Goal: Task Accomplishment & Management: Manage account settings

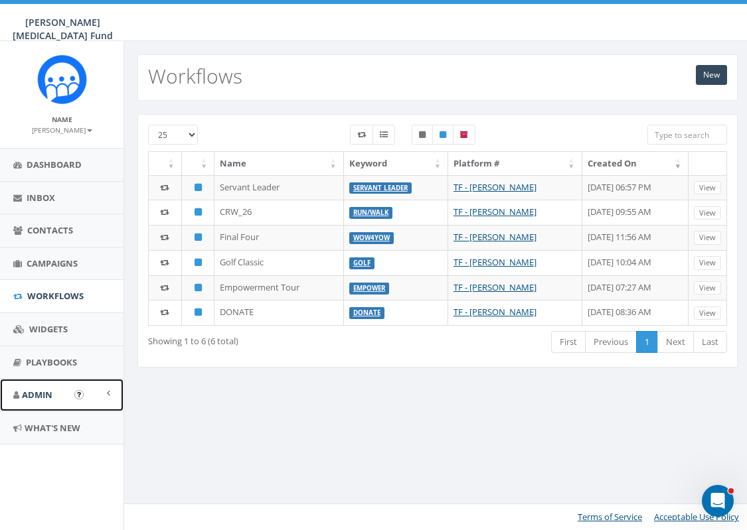
click at [47, 240] on span "Admin" at bounding box center [37, 395] width 31 height 12
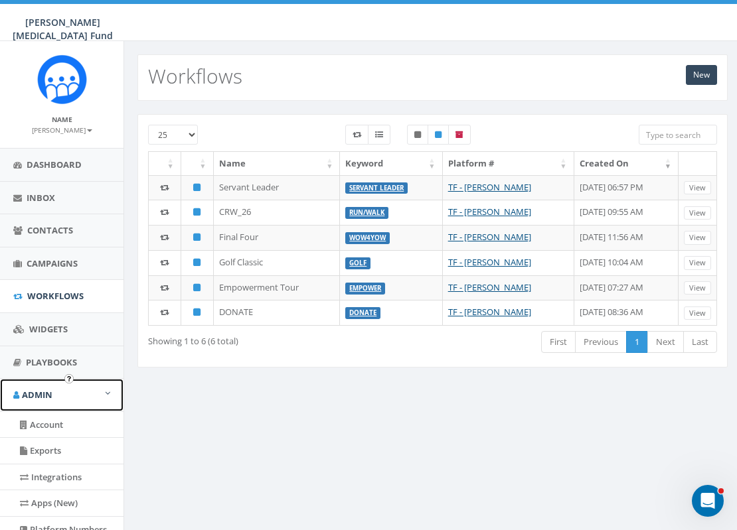
scroll to position [66, 0]
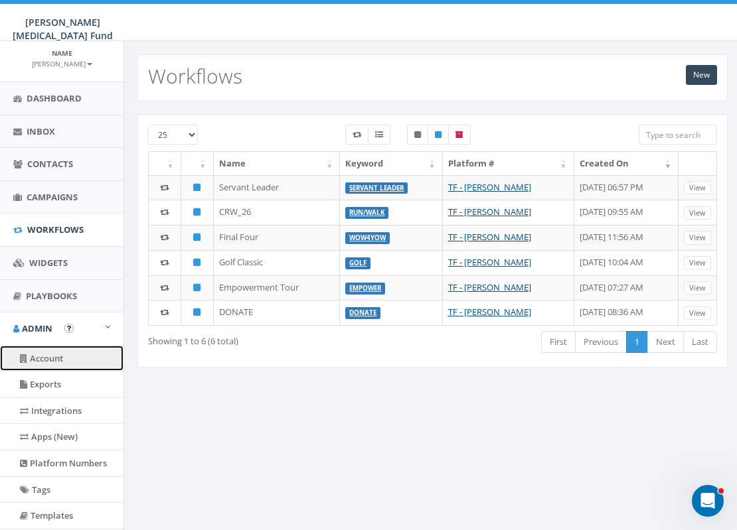
click at [54, 240] on link "Account" at bounding box center [61, 359] width 123 height 26
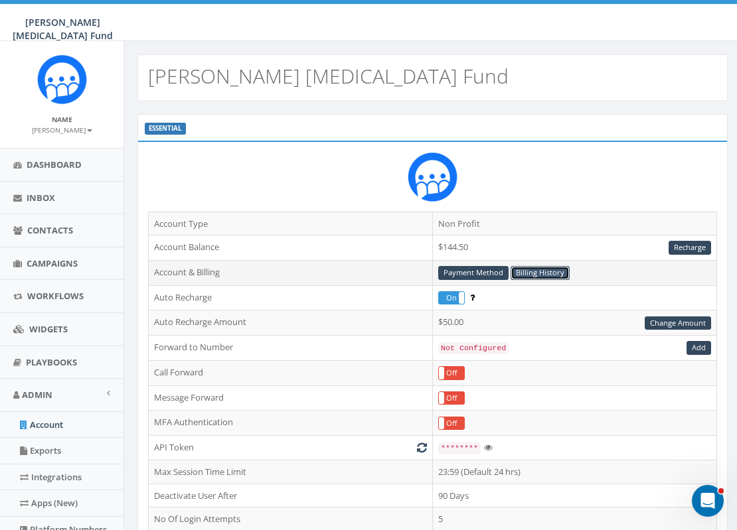
click at [537, 275] on link "Billing History" at bounding box center [539, 273] width 59 height 14
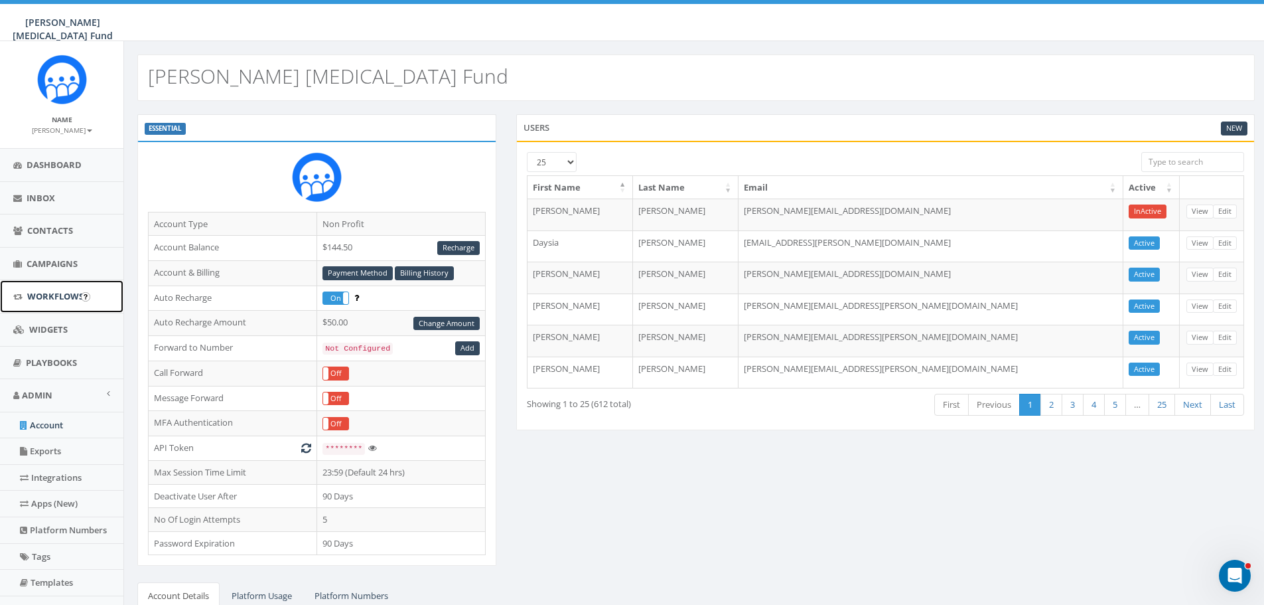
click at [66, 292] on span "Workflows" at bounding box center [55, 296] width 56 height 12
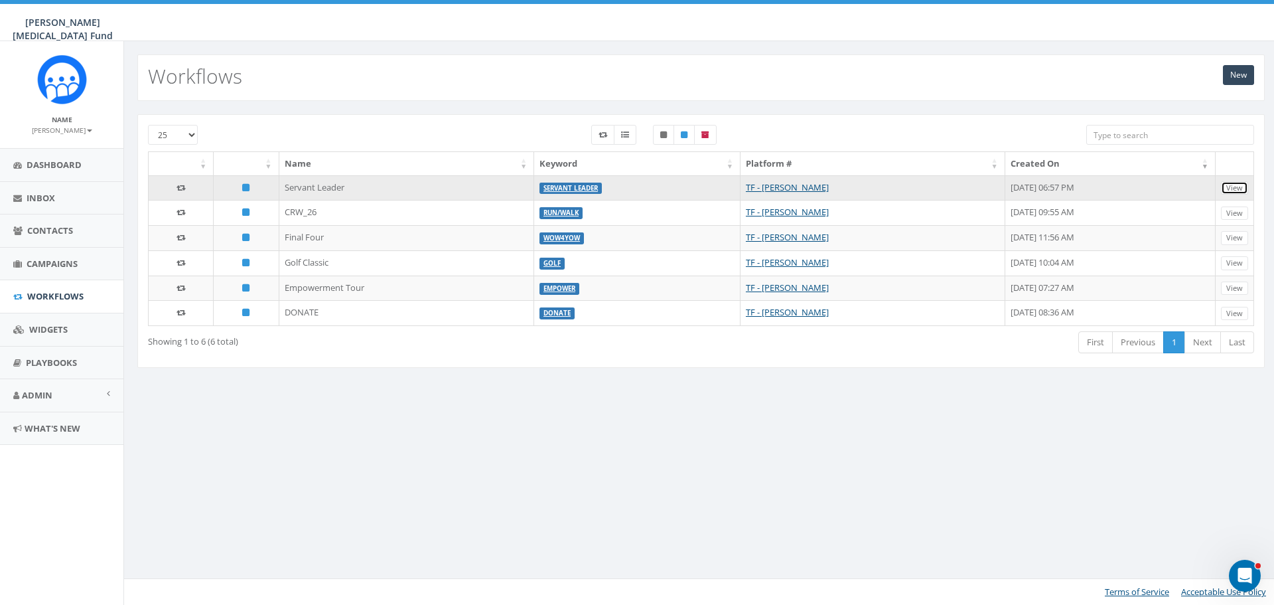
click at [1233, 187] on link "View" at bounding box center [1234, 188] width 27 height 14
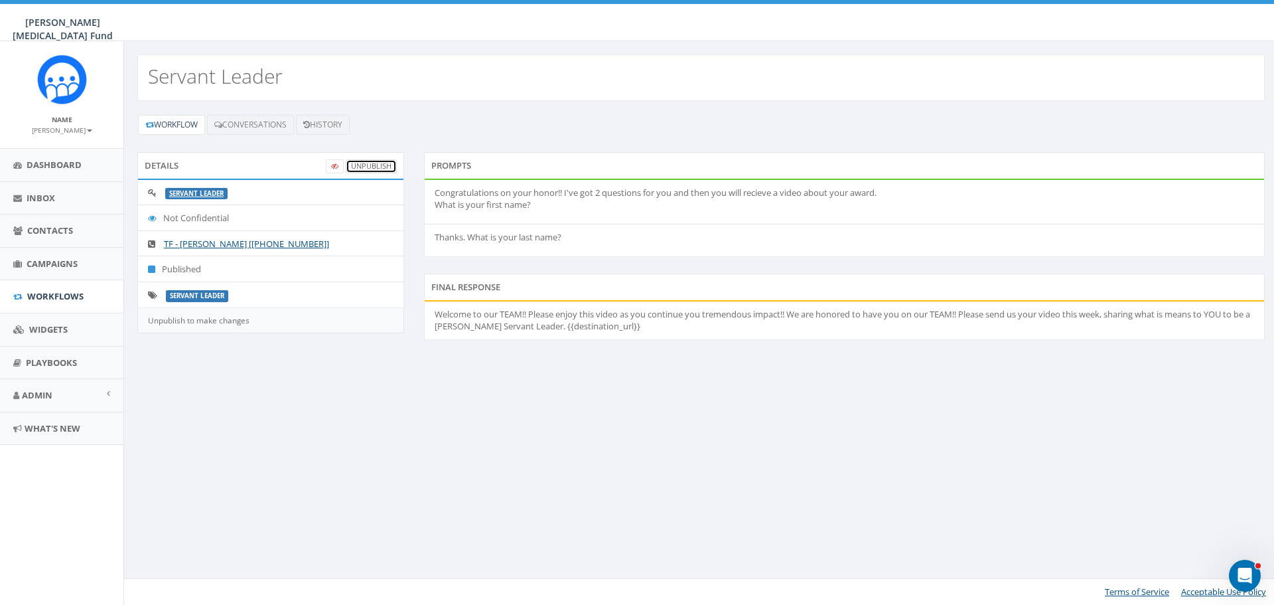
click at [359, 167] on link "UnPublish" at bounding box center [371, 166] width 51 height 14
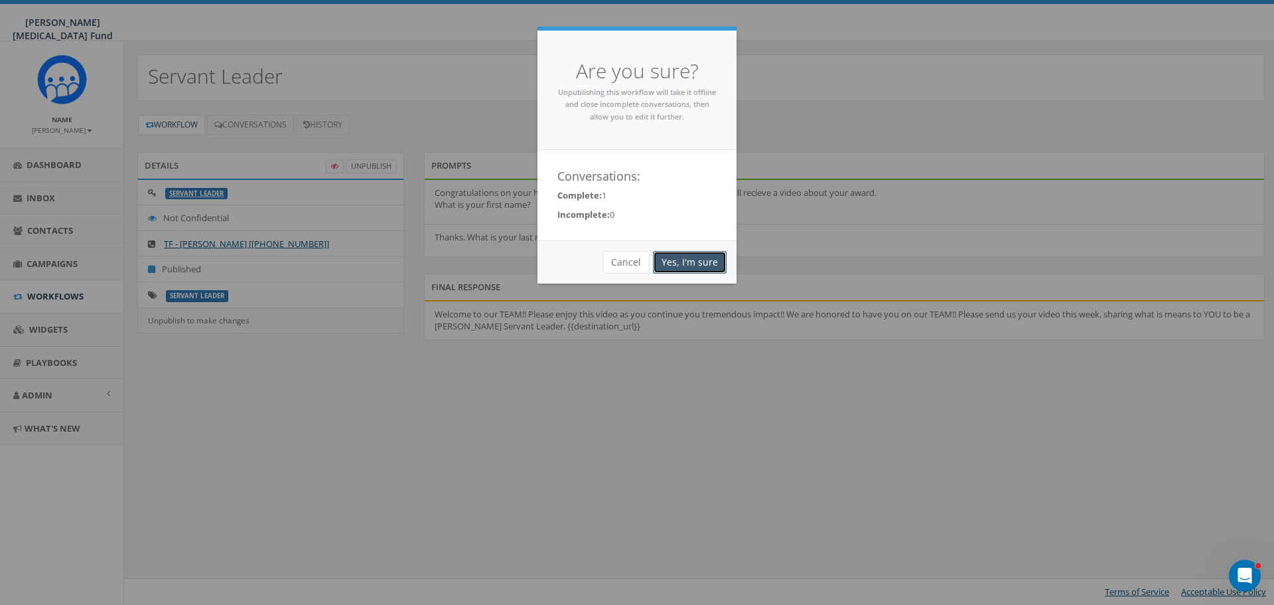
click at [700, 258] on link "Yes, I'm sure" at bounding box center [690, 262] width 74 height 23
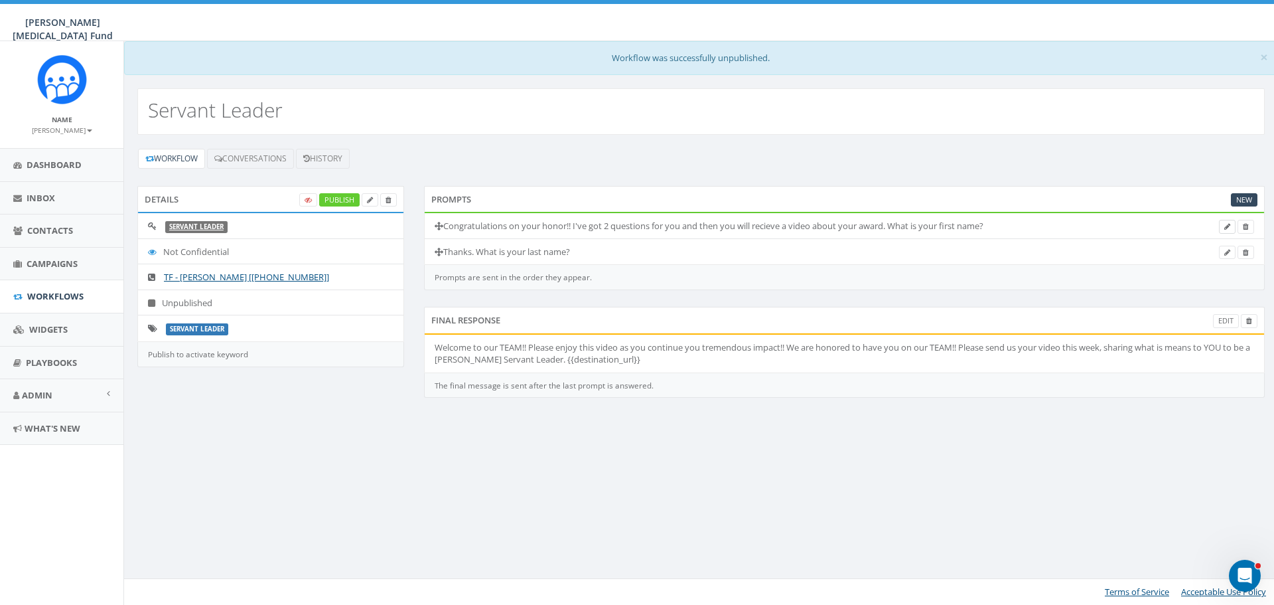
click at [1226, 222] on link at bounding box center [1227, 227] width 17 height 14
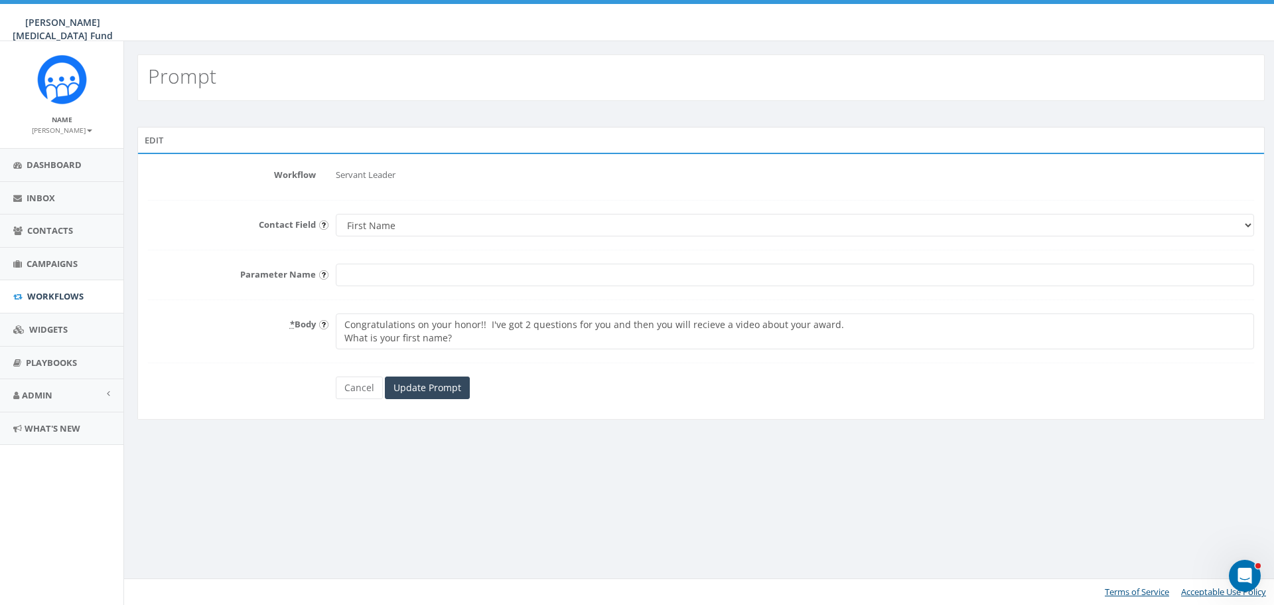
click at [476, 323] on textarea "Congratulations on your honor!! I've got 2 questions for you and then you will …" at bounding box center [795, 331] width 919 height 36
click at [345, 335] on textarea "Congratulations on your honor!! I've got 2 questions for you and then you will …" at bounding box center [795, 331] width 919 height 36
type textarea "Congratulations ... what an incredible honor!! I've got 2 questions for you and…"
click at [433, 391] on input "Update Prompt" at bounding box center [427, 387] width 85 height 23
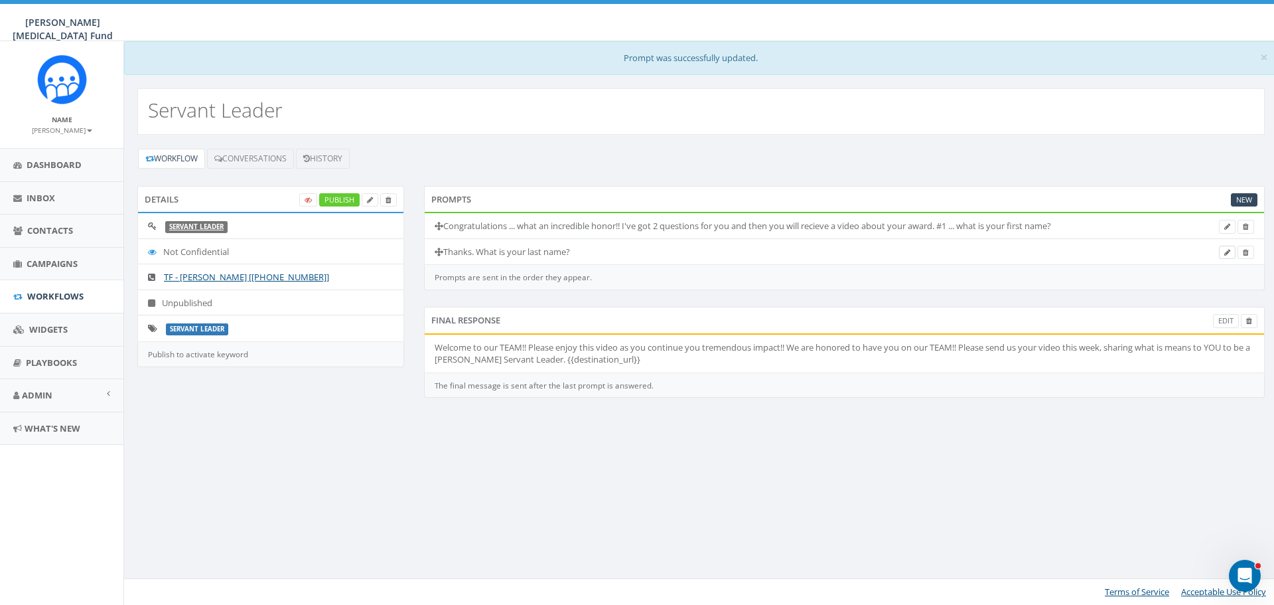
click at [1229, 256] on icon at bounding box center [1228, 252] width 6 height 7
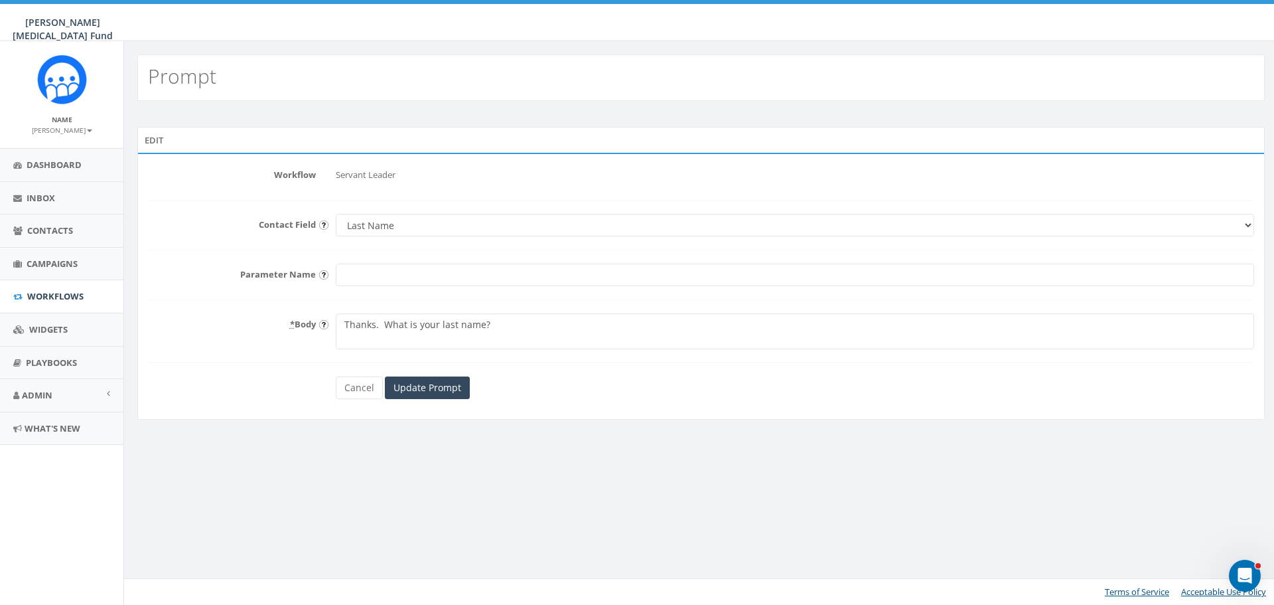
click at [384, 325] on textarea "Thanks. What is your last name?" at bounding box center [795, 331] width 919 height 36
click at [484, 339] on textarea "Thanks. What is your last name?" at bounding box center [795, 331] width 919 height 36
type textarea "Thanks. #2 ... what is your last name?"
click at [431, 381] on input "Update Prompt" at bounding box center [427, 387] width 85 height 23
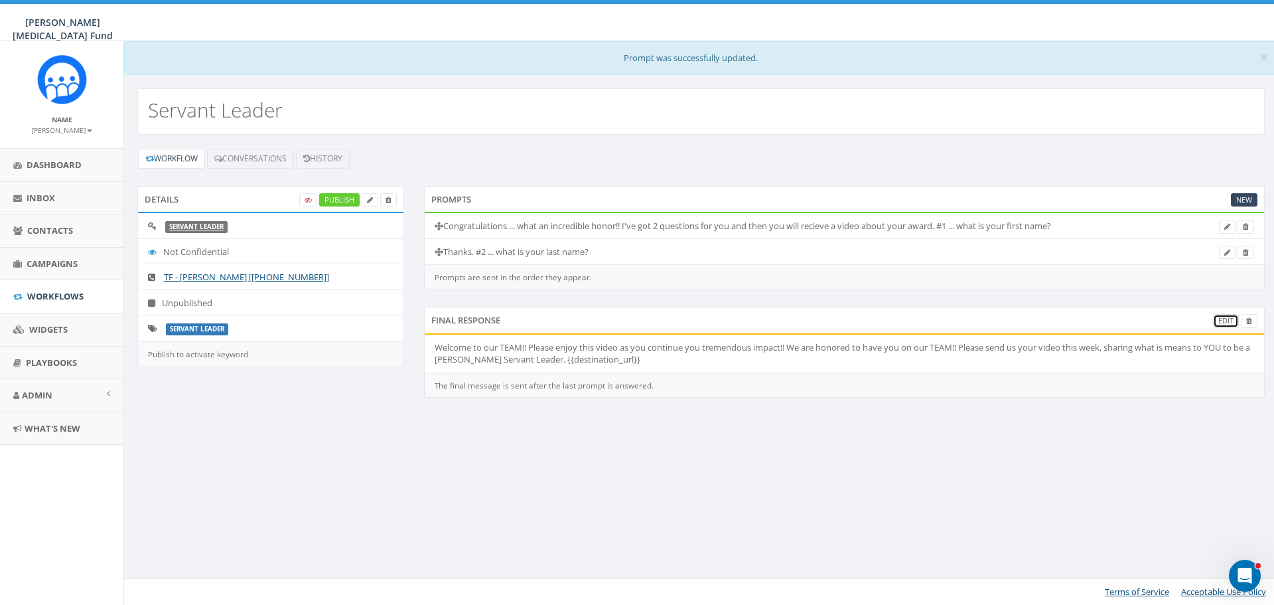
click at [1221, 320] on link "Edit" at bounding box center [1226, 321] width 26 height 14
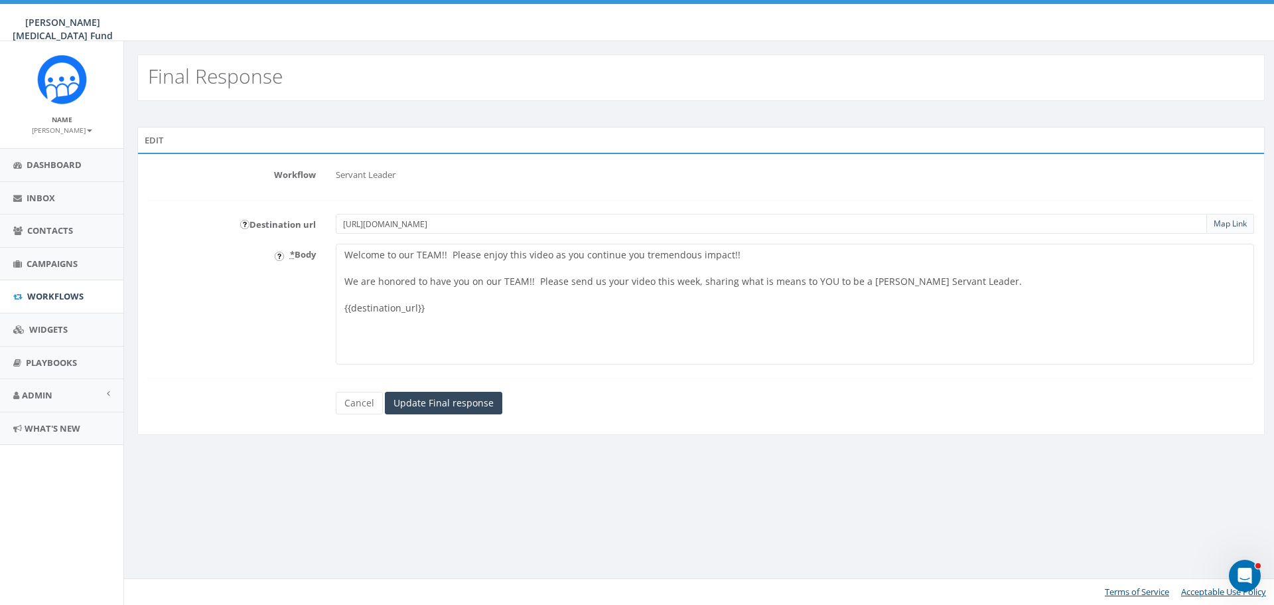
click at [635, 254] on textarea "Welcome to our TEAM!! Please enjoy this video as you continue you tremendous im…" at bounding box center [795, 304] width 919 height 121
drag, startPoint x: 550, startPoint y: 254, endPoint x: 756, endPoint y: 260, distance: 206.5
click at [756, 260] on textarea "Welcome to our TEAM!! Please enjoy this video as you continue you tremendous im…" at bounding box center [795, 304] width 919 height 121
click at [343, 279] on textarea "Welcome to our TEAM!! Please enjoy this video as you continue you tremendous im…" at bounding box center [795, 304] width 919 height 121
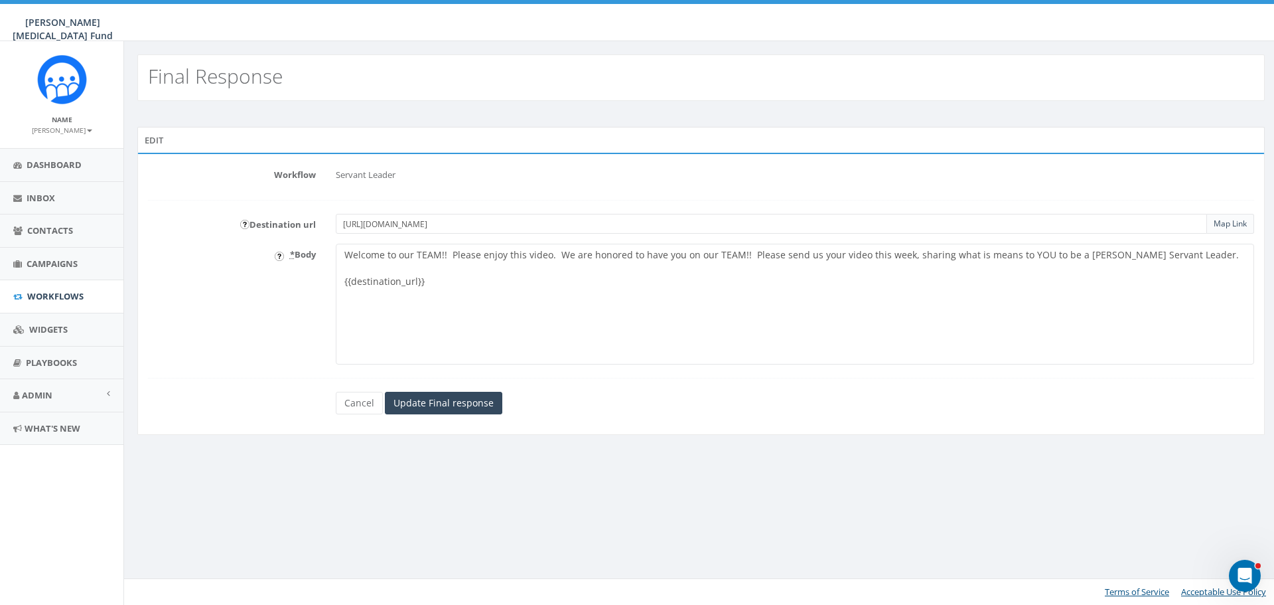
drag, startPoint x: 546, startPoint y: 254, endPoint x: 581, endPoint y: 254, distance: 35.2
click at [581, 254] on textarea "Welcome to our TEAM!! Please enjoy this video as you continue you tremendous im…" at bounding box center [795, 304] width 919 height 121
click at [451, 252] on textarea "Welcome to our TEAM!! Please enjoy this video as you continue you tremendous im…" at bounding box center [795, 304] width 919 height 121
click at [1099, 254] on textarea "Welcome to our TEAM!! Please enjoy this video as you continue you tremendous im…" at bounding box center [795, 304] width 919 height 121
drag, startPoint x: 1096, startPoint y: 255, endPoint x: 1097, endPoint y: 271, distance: 16.0
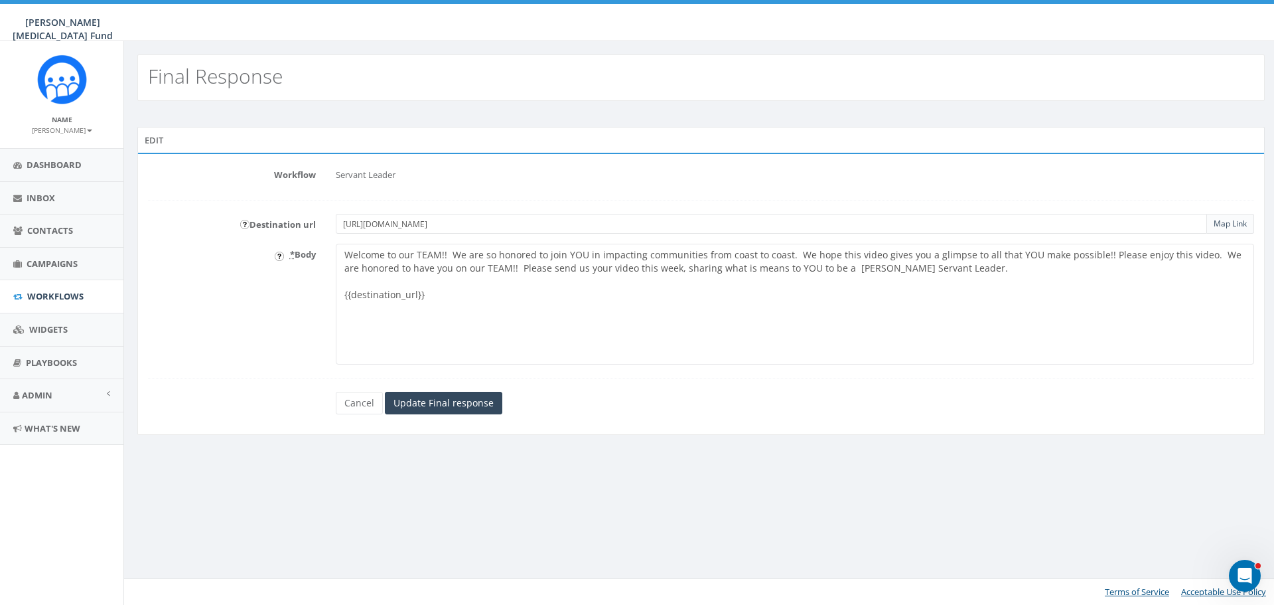
click at [1097, 271] on textarea "Welcome to our TEAM!! Please enjoy this video as you continue you tremendous im…" at bounding box center [795, 304] width 919 height 121
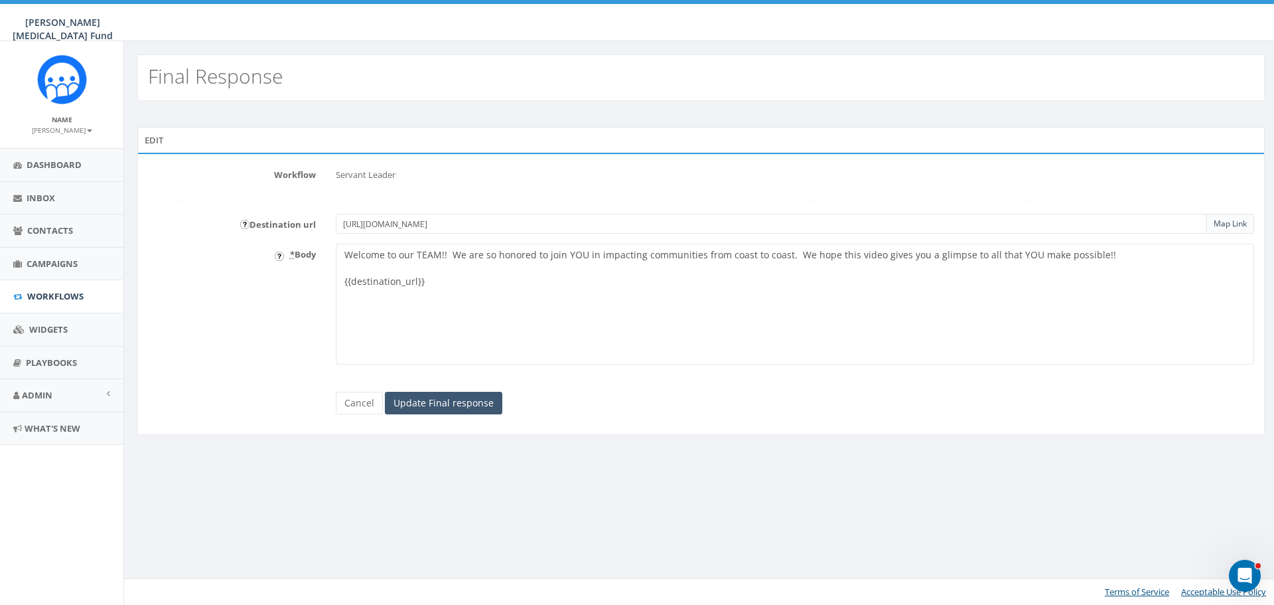
type textarea "Welcome to our TEAM!! We are so honored to join YOU in impacting communities fr…"
click at [445, 402] on input "Update Final response" at bounding box center [443, 403] width 117 height 23
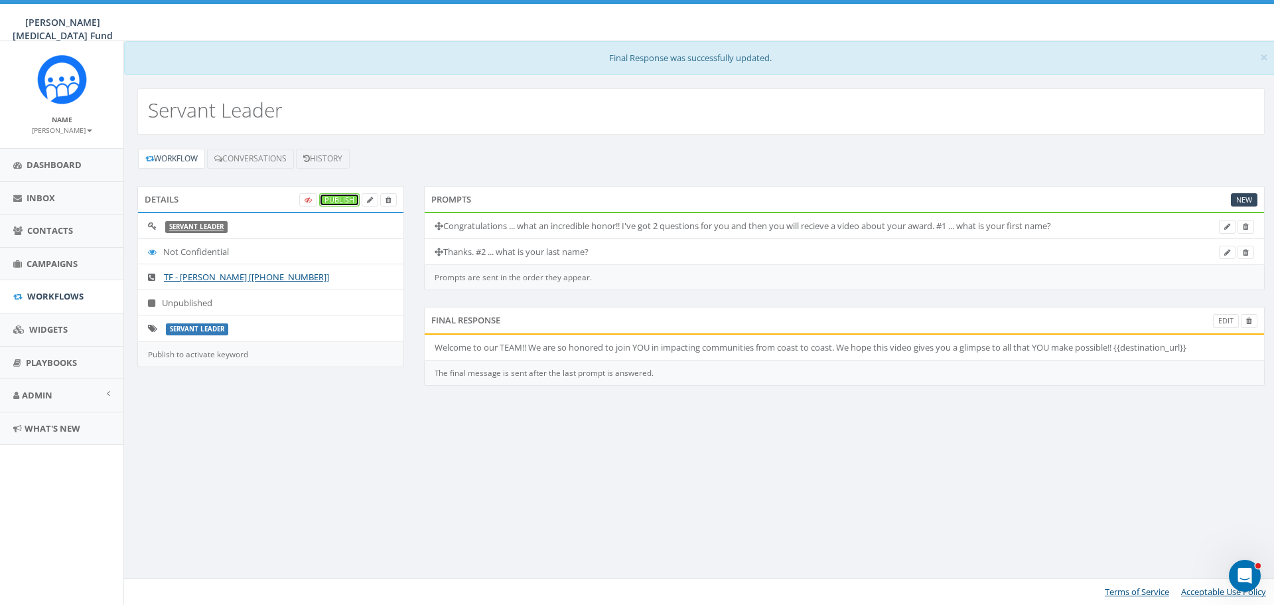
click at [335, 200] on link "Publish" at bounding box center [339, 200] width 40 height 14
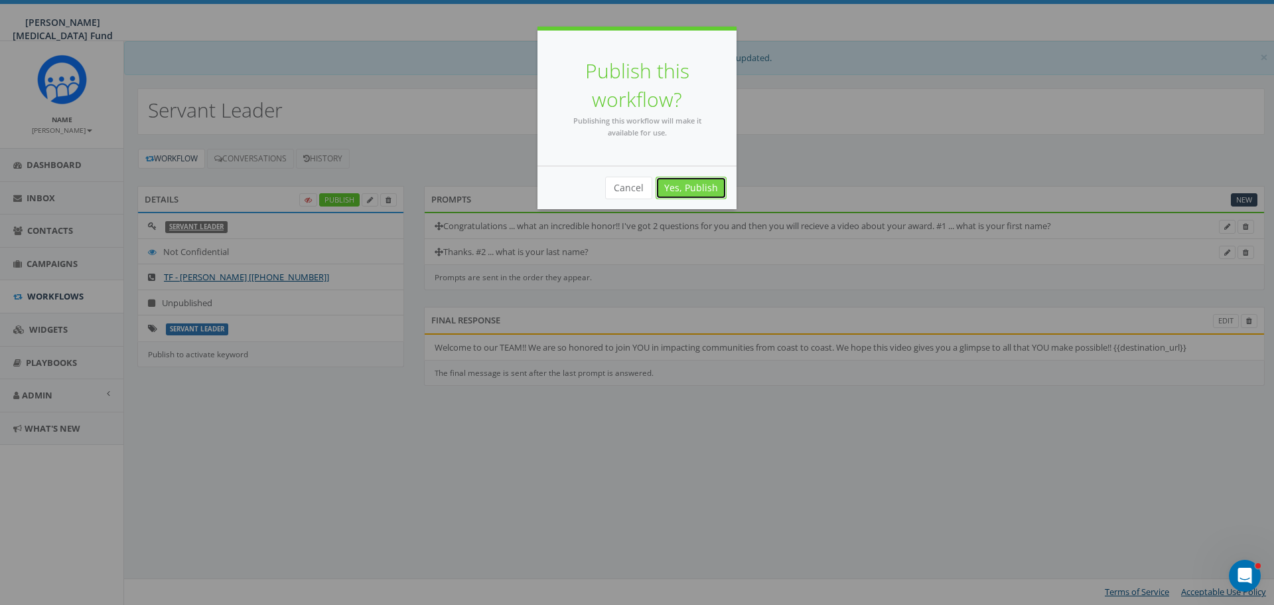
click at [683, 188] on link "Yes, Publish" at bounding box center [691, 188] width 71 height 23
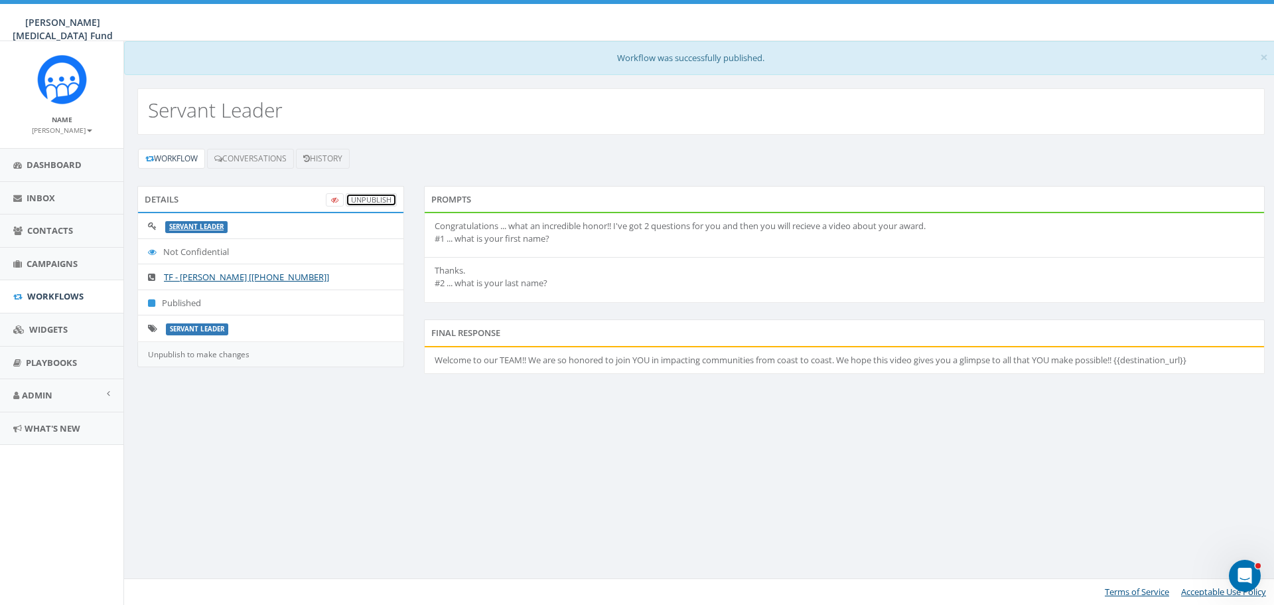
click at [363, 202] on link "UnPublish" at bounding box center [371, 200] width 51 height 14
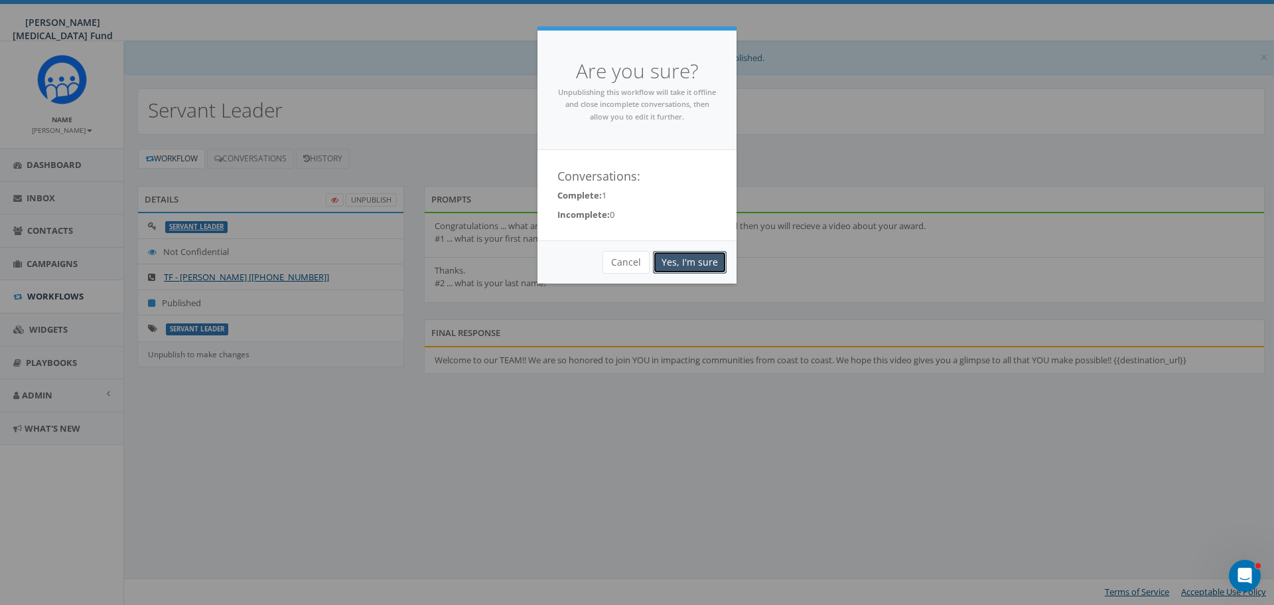
click at [680, 268] on link "Yes, I'm sure" at bounding box center [690, 262] width 74 height 23
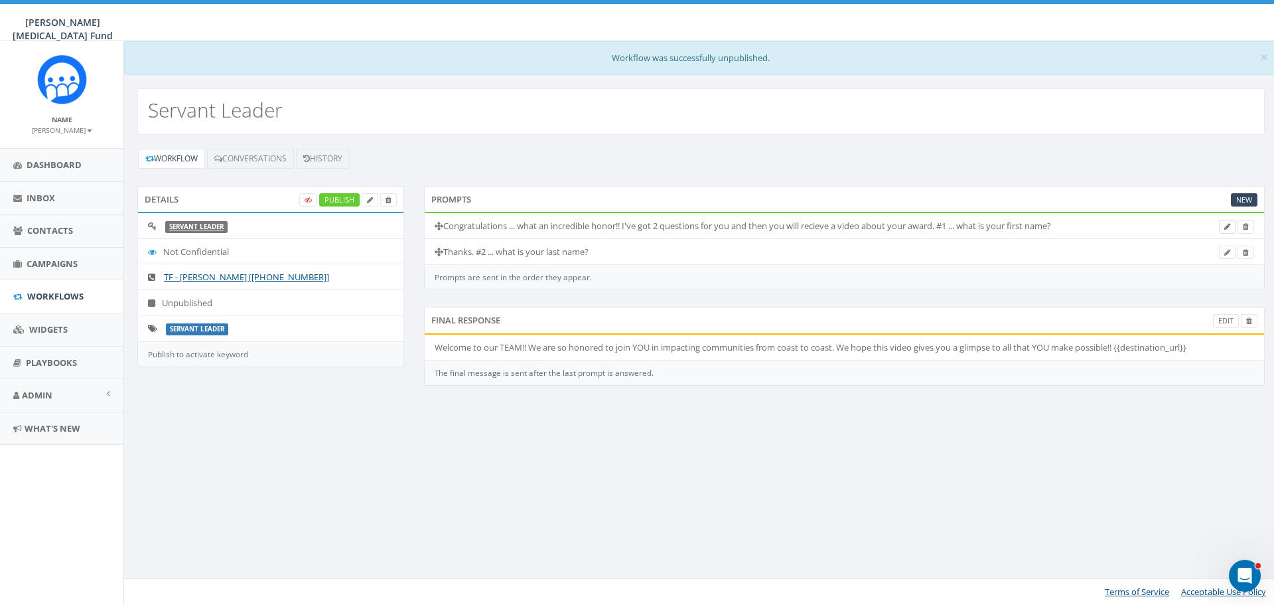
click at [1229, 226] on icon at bounding box center [1228, 226] width 6 height 7
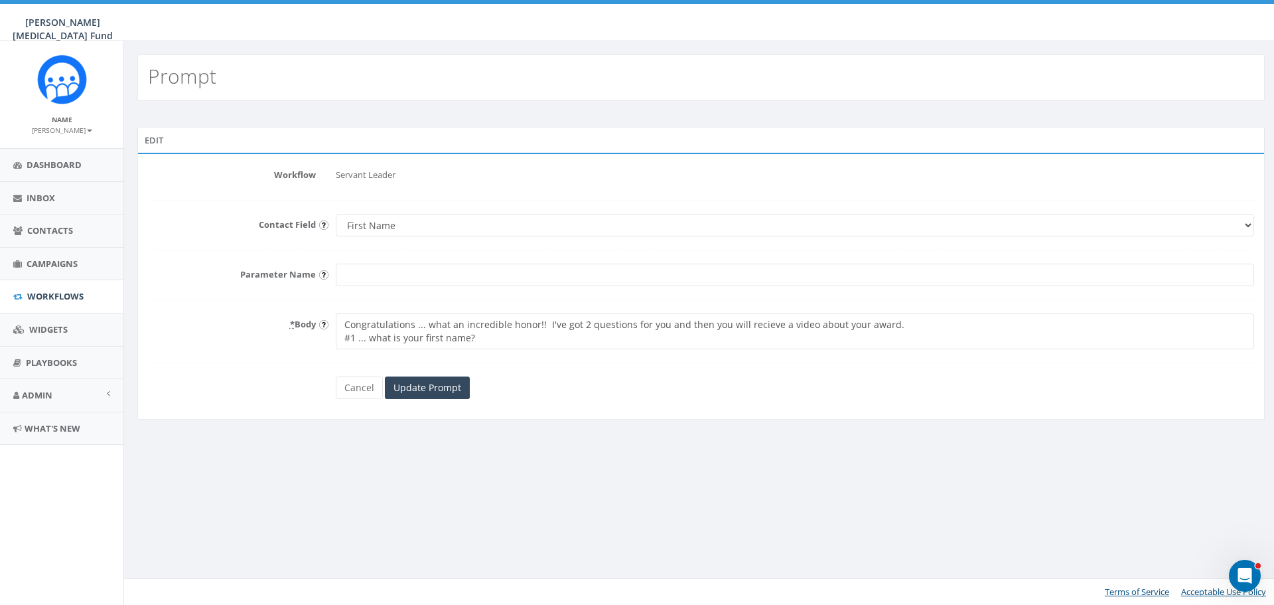
click at [534, 325] on textarea "Congratulations ... what an incredible honor!! I've got 2 questions for you and…" at bounding box center [795, 331] width 919 height 36
type textarea "Congratulations ... what an incredible honor you have earned!! I've got 2 quest…"
click at [415, 384] on input "Update Prompt" at bounding box center [427, 387] width 85 height 23
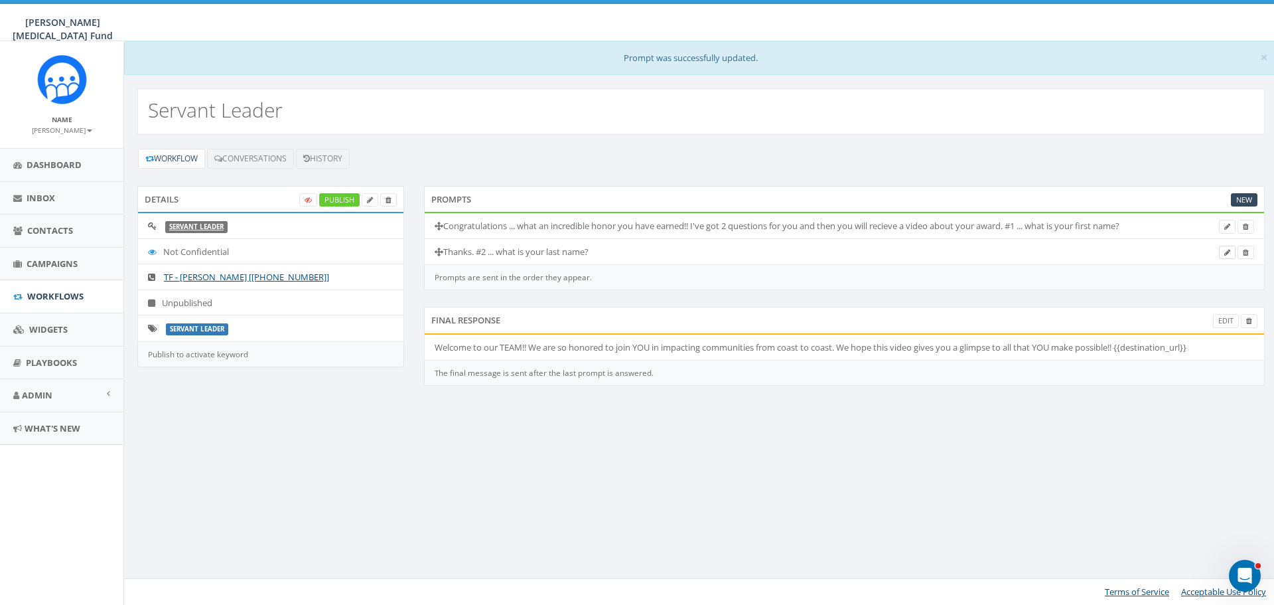
click at [1225, 256] on icon at bounding box center [1228, 252] width 6 height 7
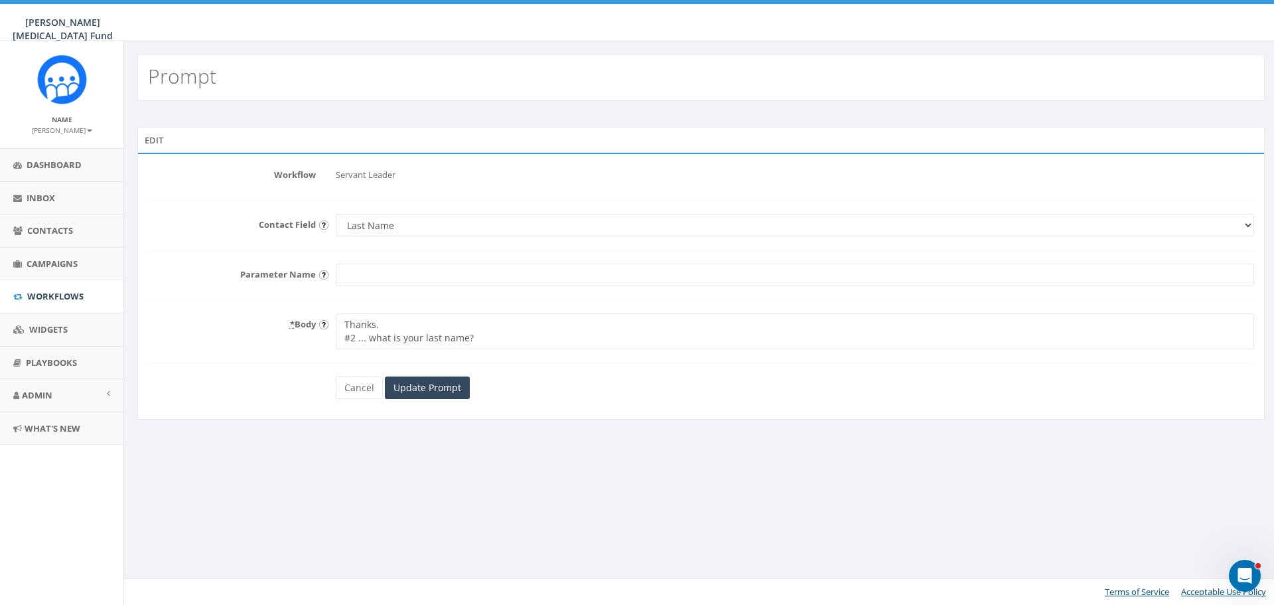
click at [443, 325] on textarea "Thanks. #2 ... what is your last name?" at bounding box center [795, 331] width 919 height 36
click at [1035, 325] on textarea "Thanks. #2 ... what is your last name?" at bounding box center [795, 331] width 919 height 36
click at [1036, 325] on textarea "Thanks. #2 ... what is your last name?" at bounding box center [795, 331] width 919 height 36
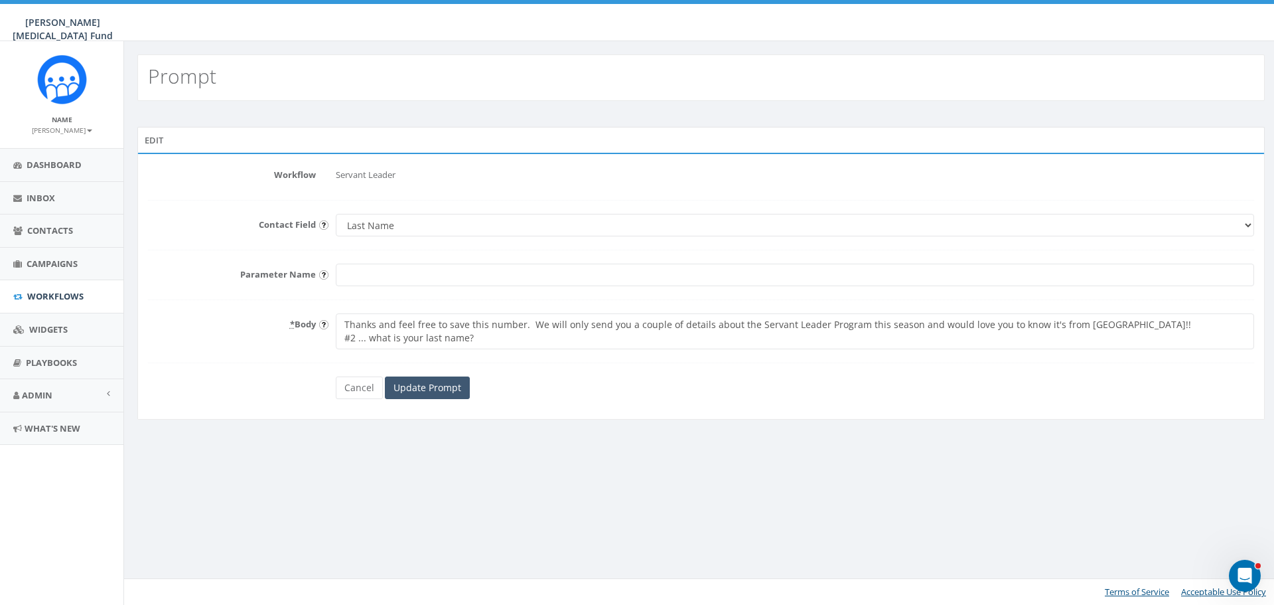
type textarea "Thanks and feel free to save this number. We will only send you a couple of det…"
click at [422, 386] on input "Update Prompt" at bounding box center [427, 387] width 85 height 23
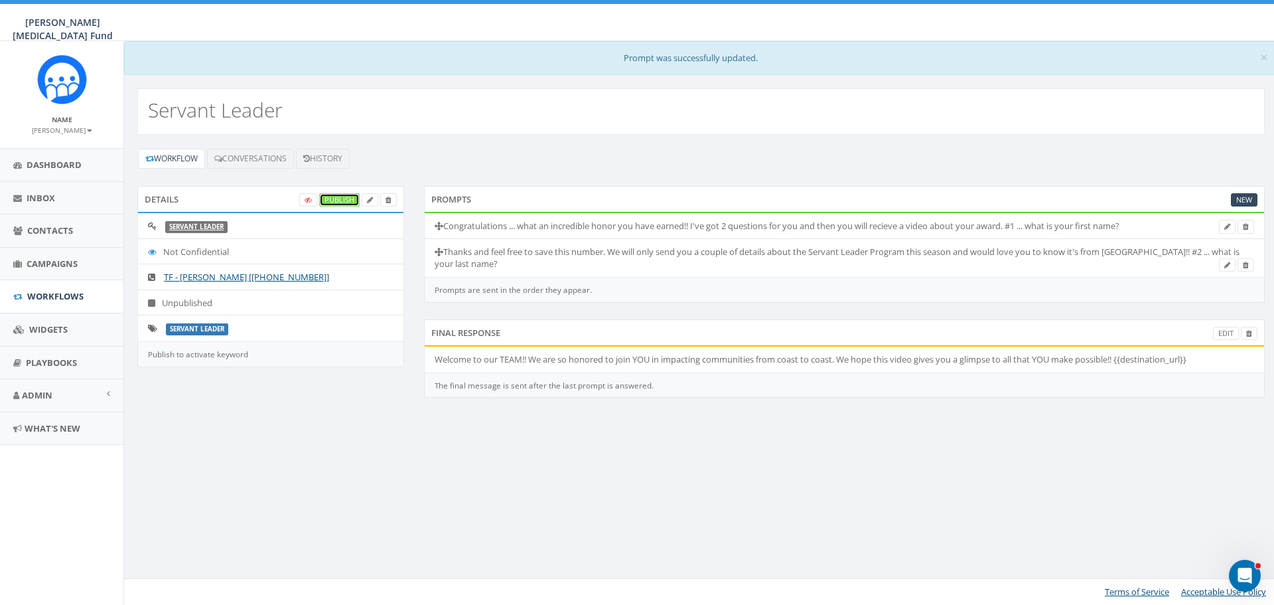
click at [341, 199] on link "Publish" at bounding box center [339, 200] width 40 height 14
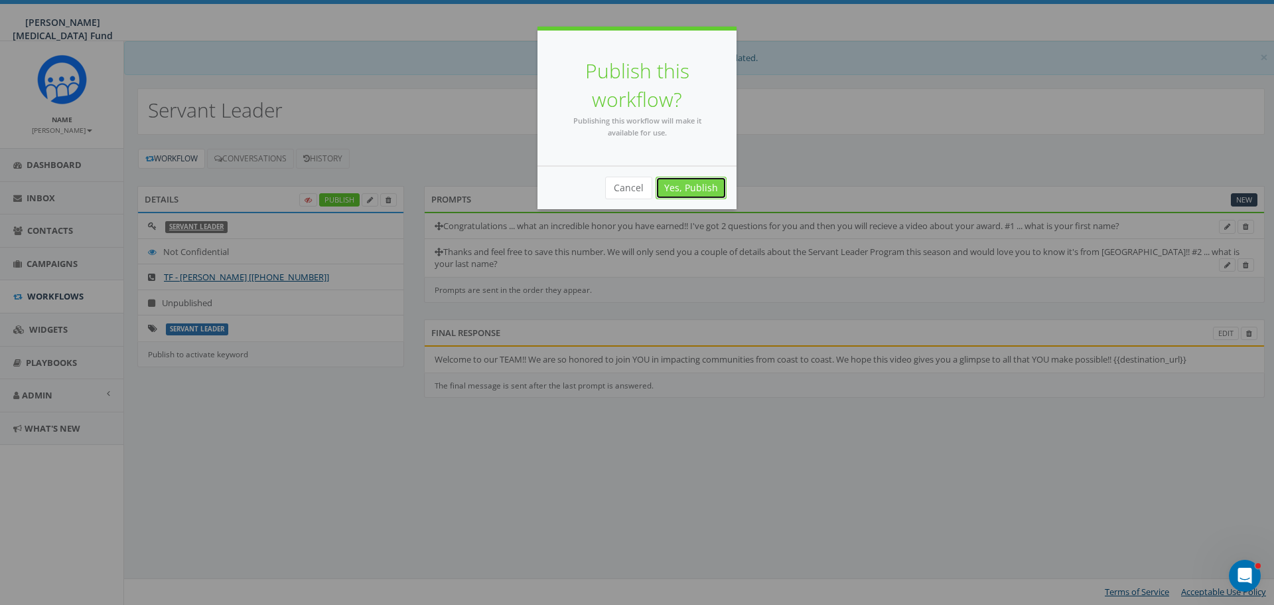
click at [696, 187] on link "Yes, Publish" at bounding box center [691, 188] width 71 height 23
